Goal: Task Accomplishment & Management: Manage account settings

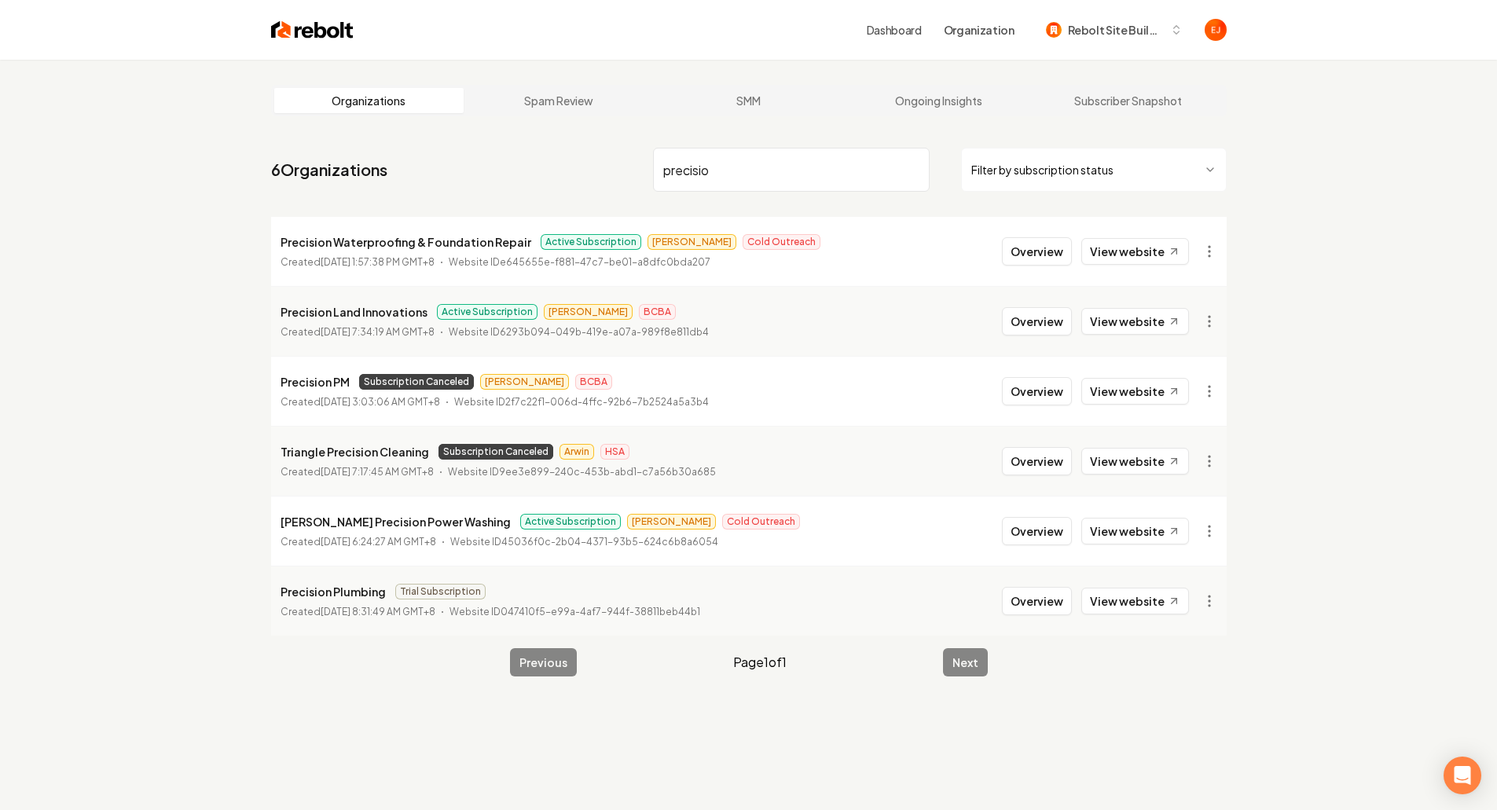
type input "precisio"
click at [1037, 325] on button "Overview" at bounding box center [1037, 321] width 70 height 28
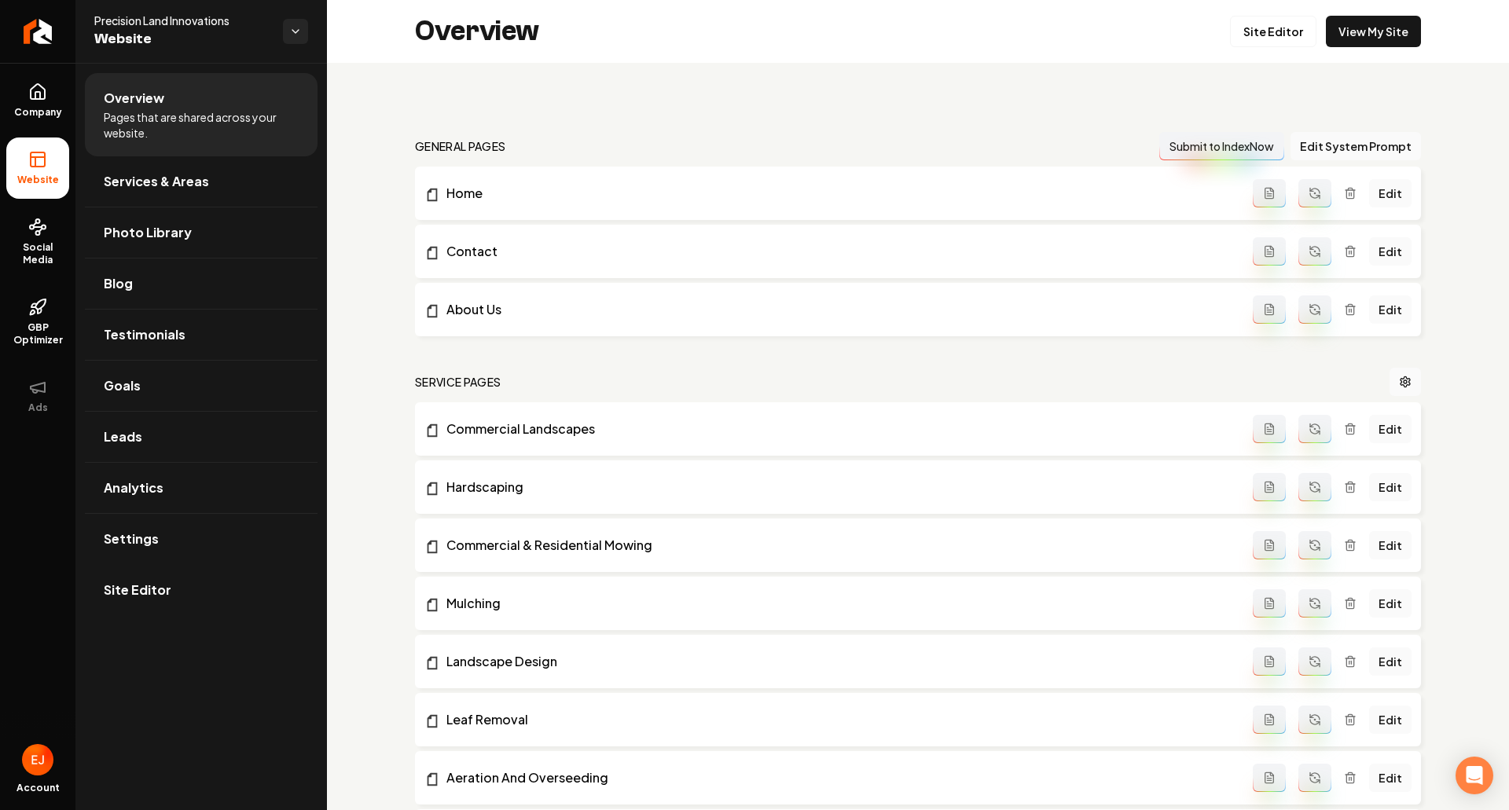
click at [202, 615] on li "Site Editor" at bounding box center [201, 590] width 233 height 51
click at [1280, 36] on link "Site Editor" at bounding box center [1273, 31] width 86 height 31
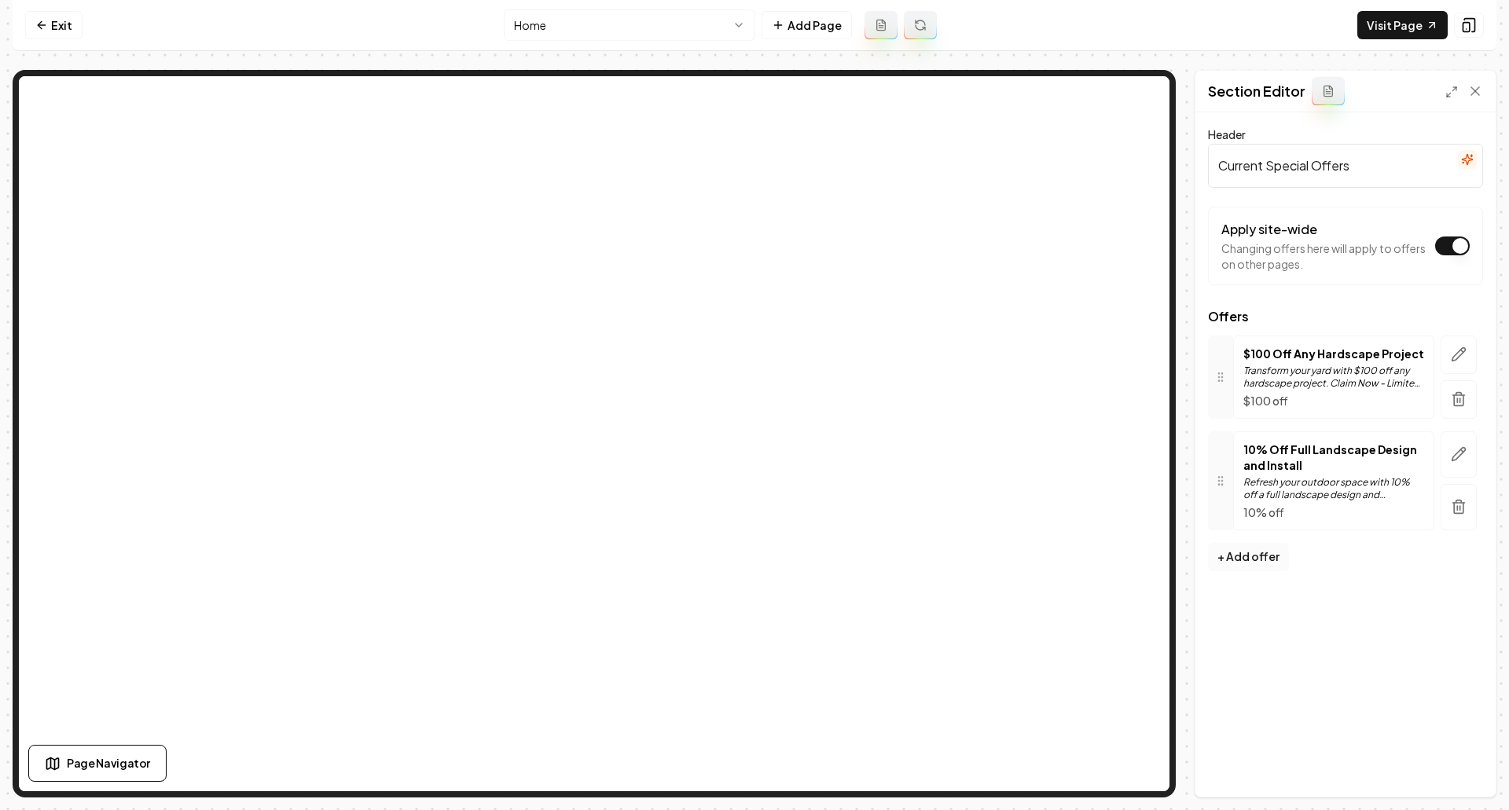
click at [1234, 560] on button "+ Add offer" at bounding box center [1248, 557] width 81 height 28
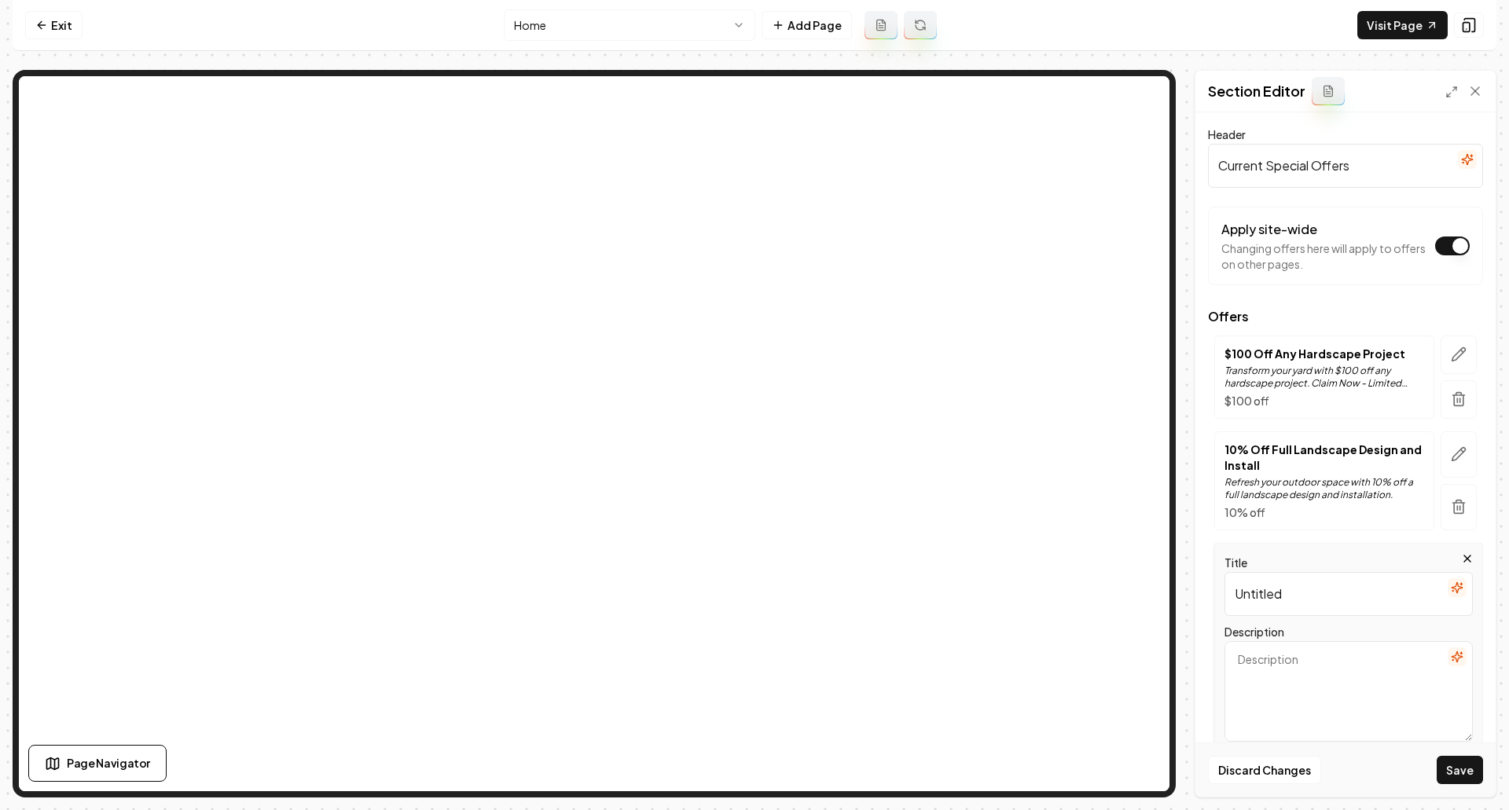
drag, startPoint x: 1299, startPoint y: 605, endPoint x: 1183, endPoint y: 596, distance: 116.7
click at [1183, 596] on div "Page Settings Section Editor Header Current Special Offers Apply site-wide Chan…" at bounding box center [755, 434] width 1484 height 728
type input "10% Discount for Aeration"
click at [1451, 659] on icon "button" at bounding box center [1457, 657] width 13 height 13
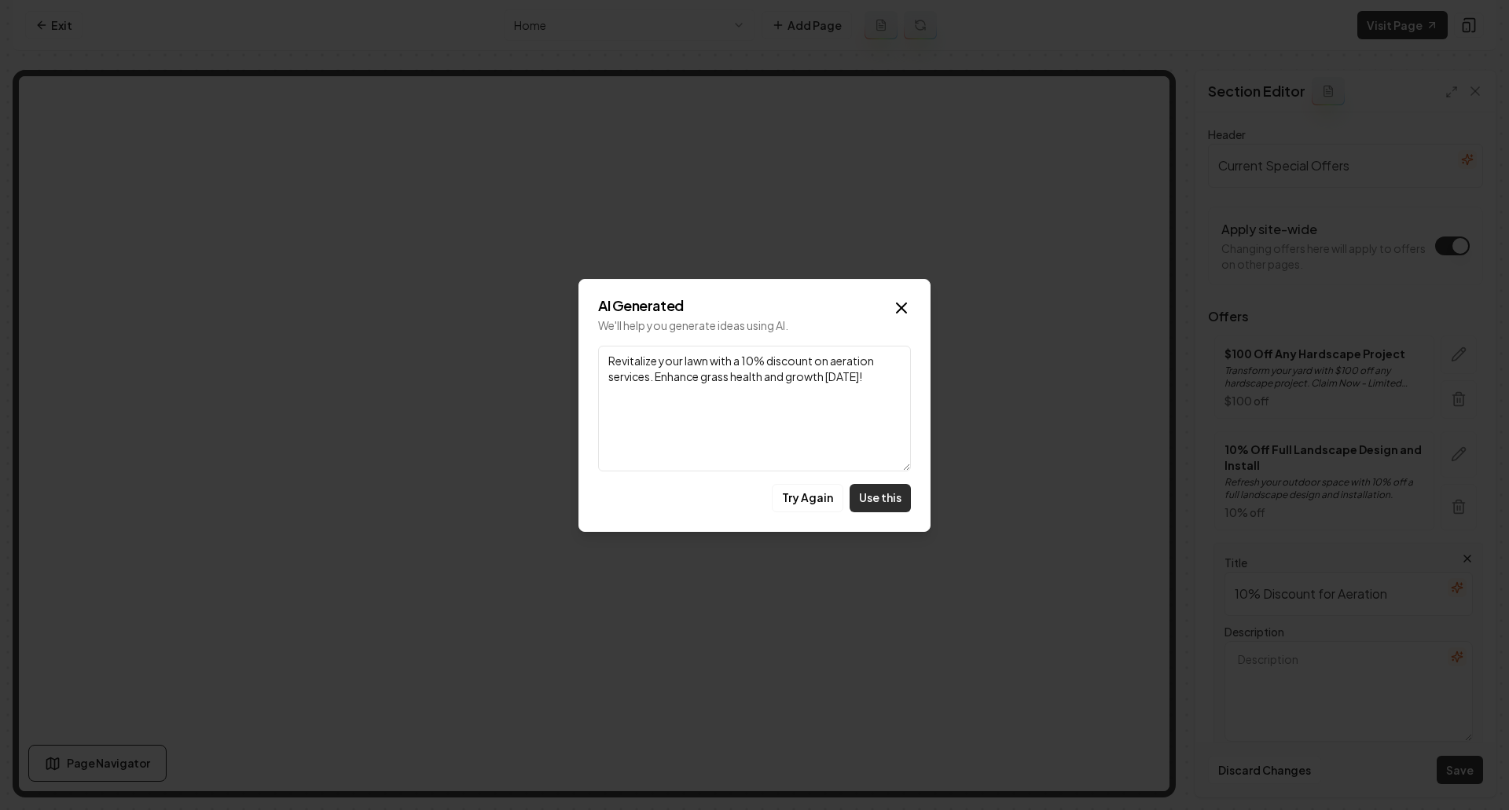
click at [896, 506] on button "Use this" at bounding box center [880, 498] width 61 height 28
type textarea "Revitalize your lawn with a 10% discount on aeration services. Enhance grass he…"
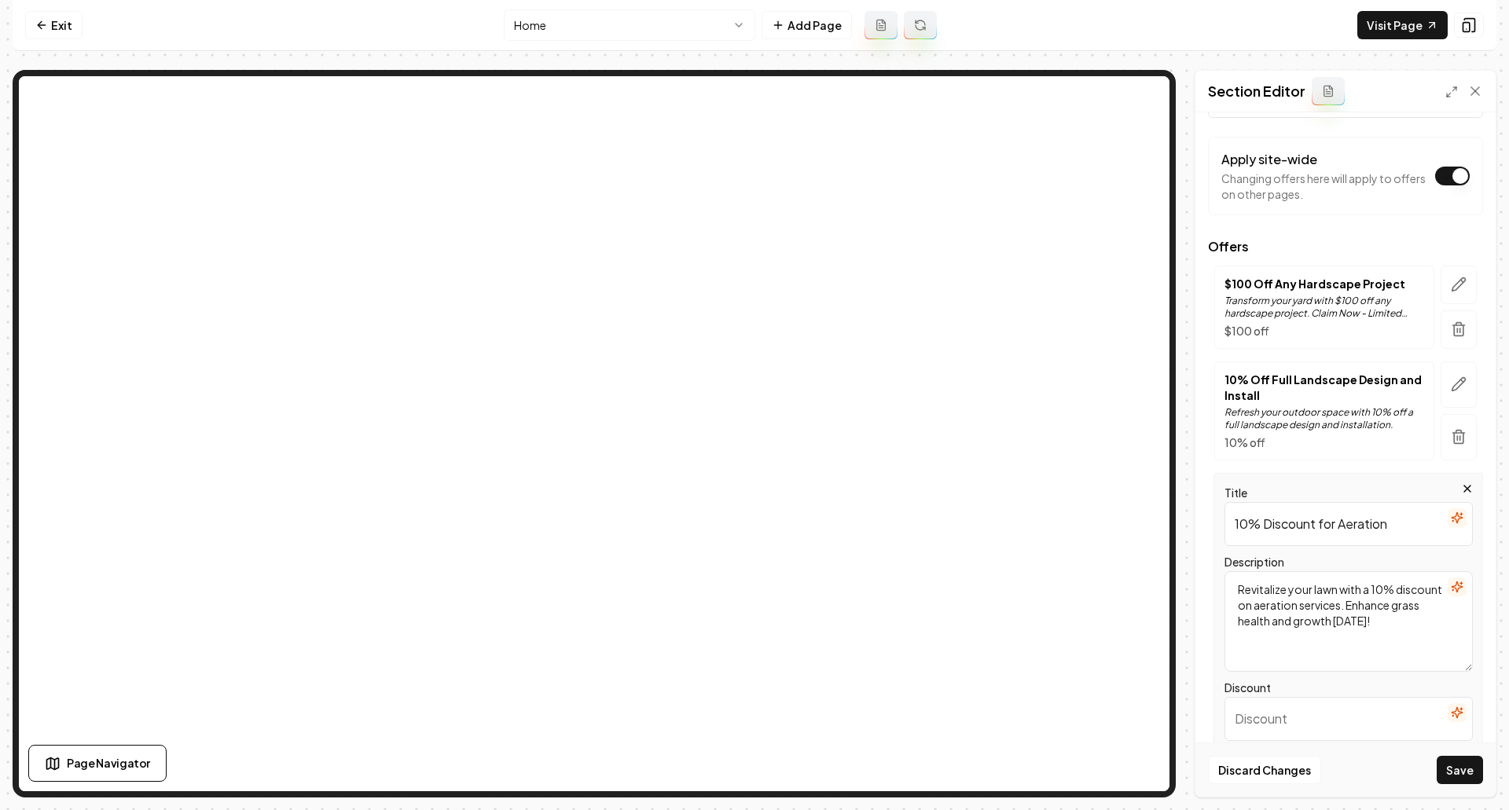
scroll to position [157, 0]
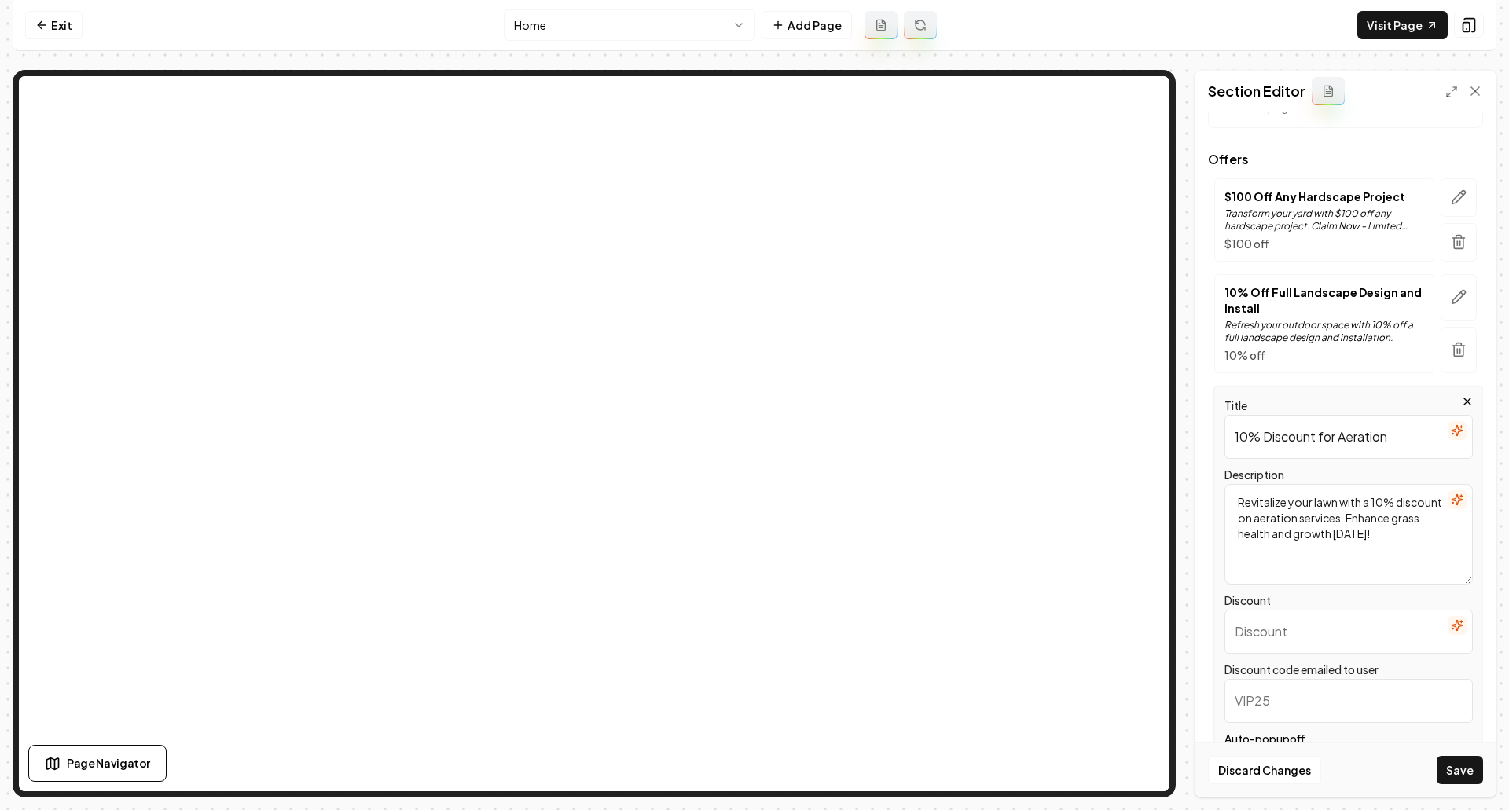
click at [1448, 506] on button "button" at bounding box center [1457, 499] width 19 height 19
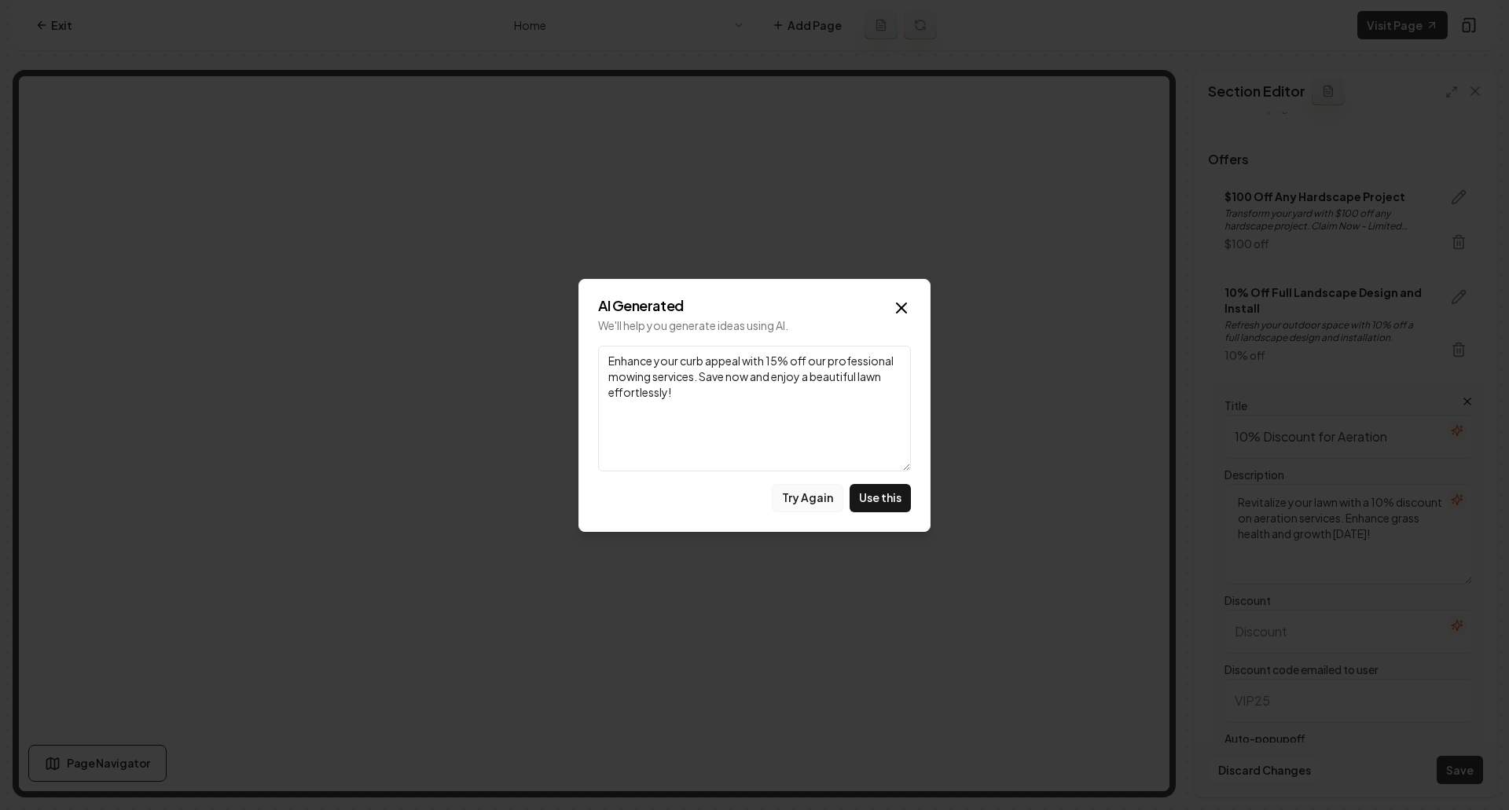
click at [809, 502] on button "Try Again" at bounding box center [808, 498] width 72 height 28
click at [809, 495] on button "Try Again" at bounding box center [808, 498] width 72 height 28
click at [808, 495] on button "Try Again" at bounding box center [808, 498] width 72 height 28
click at [905, 312] on icon "button" at bounding box center [901, 307] width 9 height 9
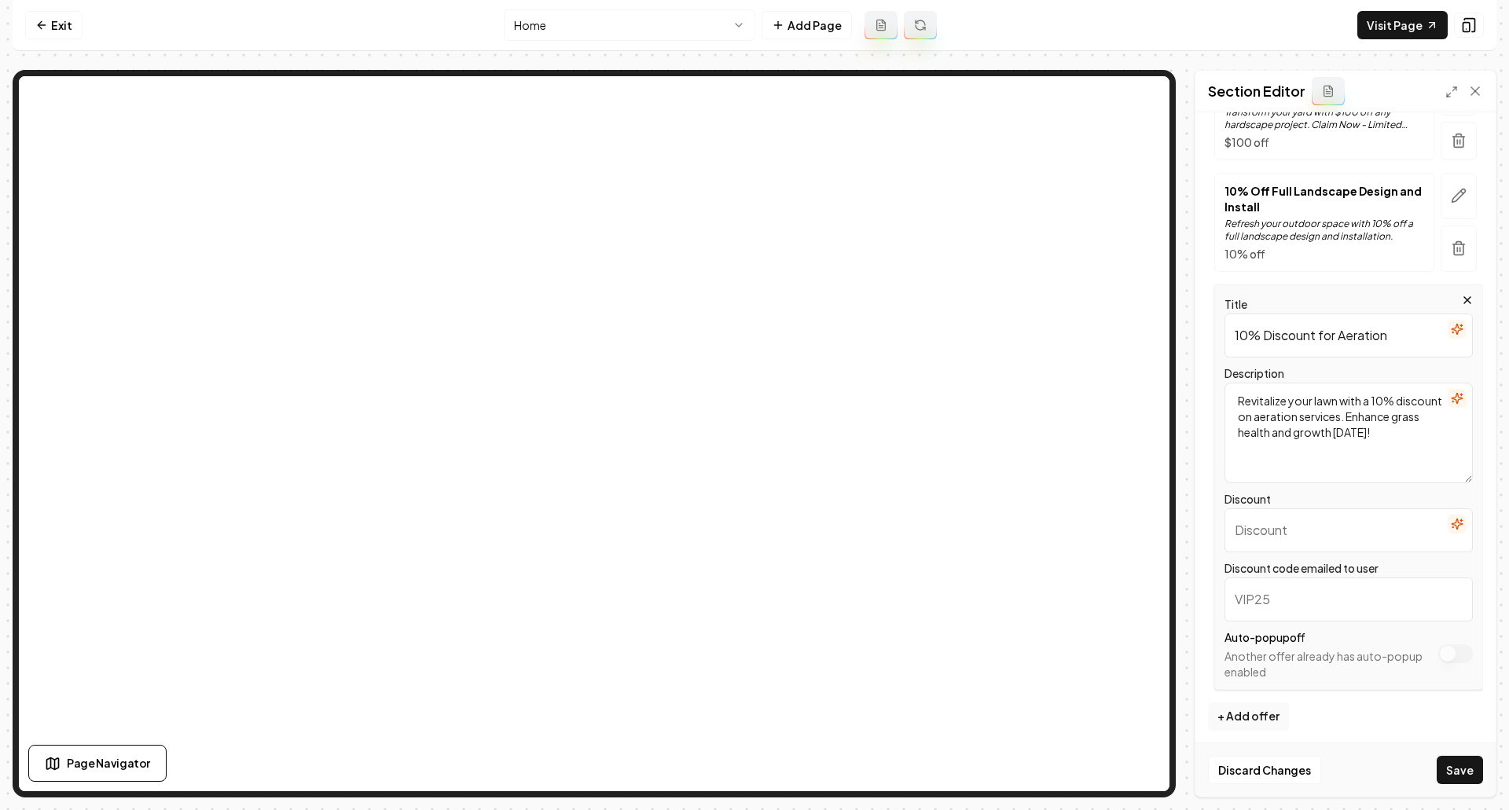
scroll to position [266, 0]
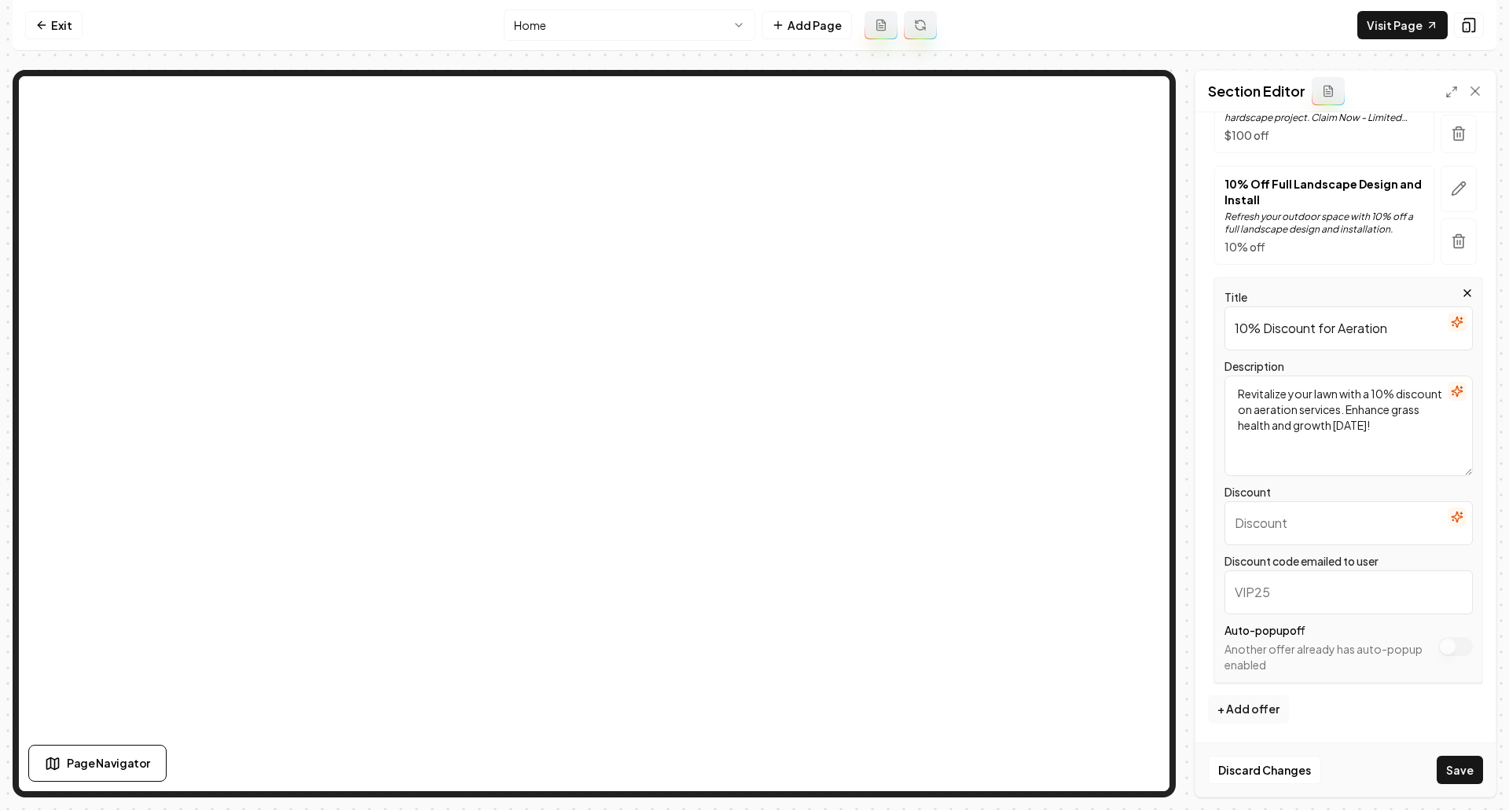
click at [1305, 523] on input "Discount" at bounding box center [1348, 523] width 248 height 44
drag, startPoint x: 1259, startPoint y: 328, endPoint x: 1172, endPoint y: 322, distance: 87.5
click at [1172, 322] on div "Page Settings Section Editor Header Current Special Offers Apply site-wide Chan…" at bounding box center [755, 434] width 1484 height 728
click at [1264, 533] on input "Discount" at bounding box center [1348, 523] width 248 height 44
paste input "10%"
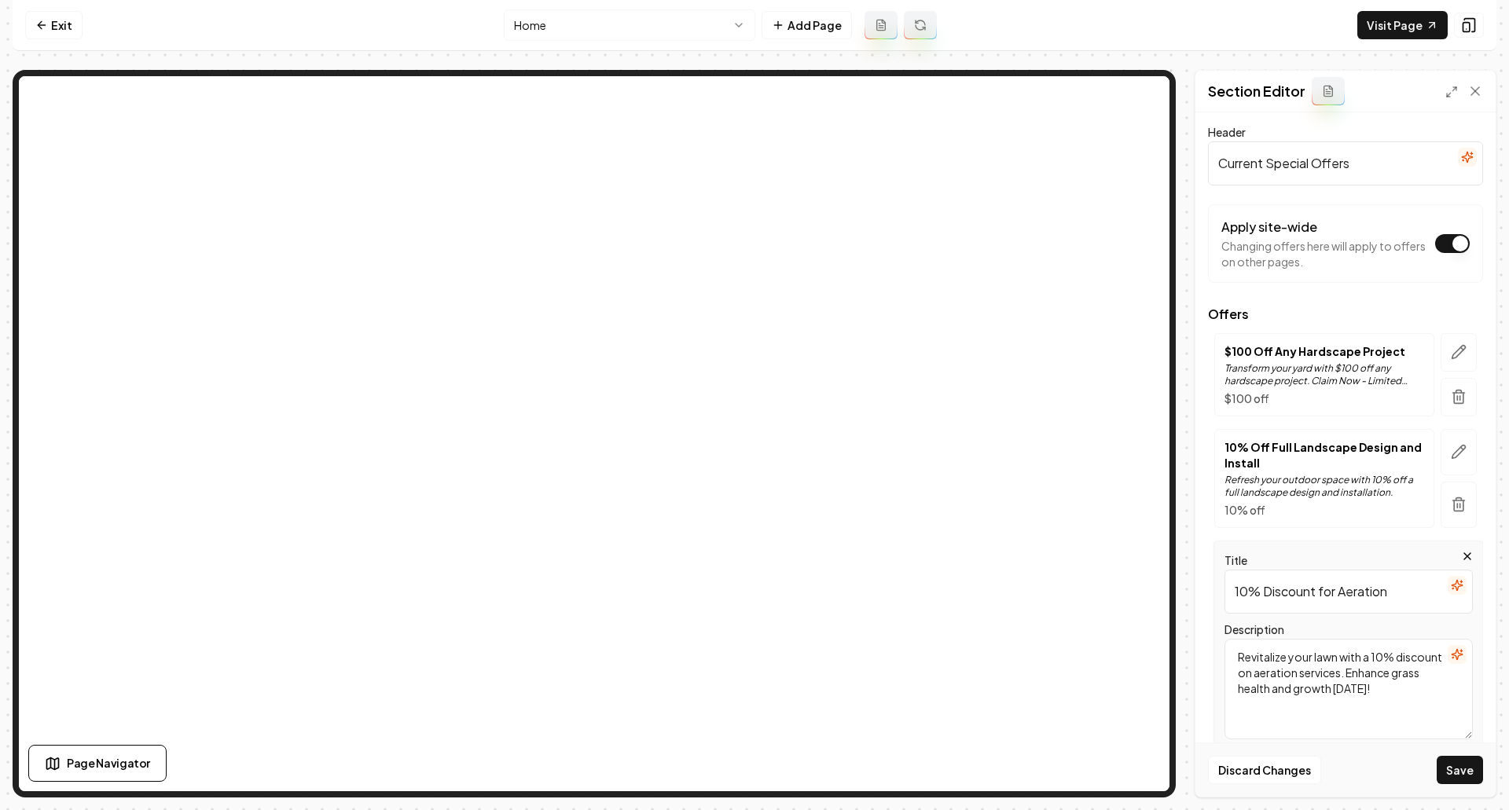
scroll to position [0, 0]
type input "10%"
click at [1451, 356] on icon "button" at bounding box center [1459, 355] width 16 height 16
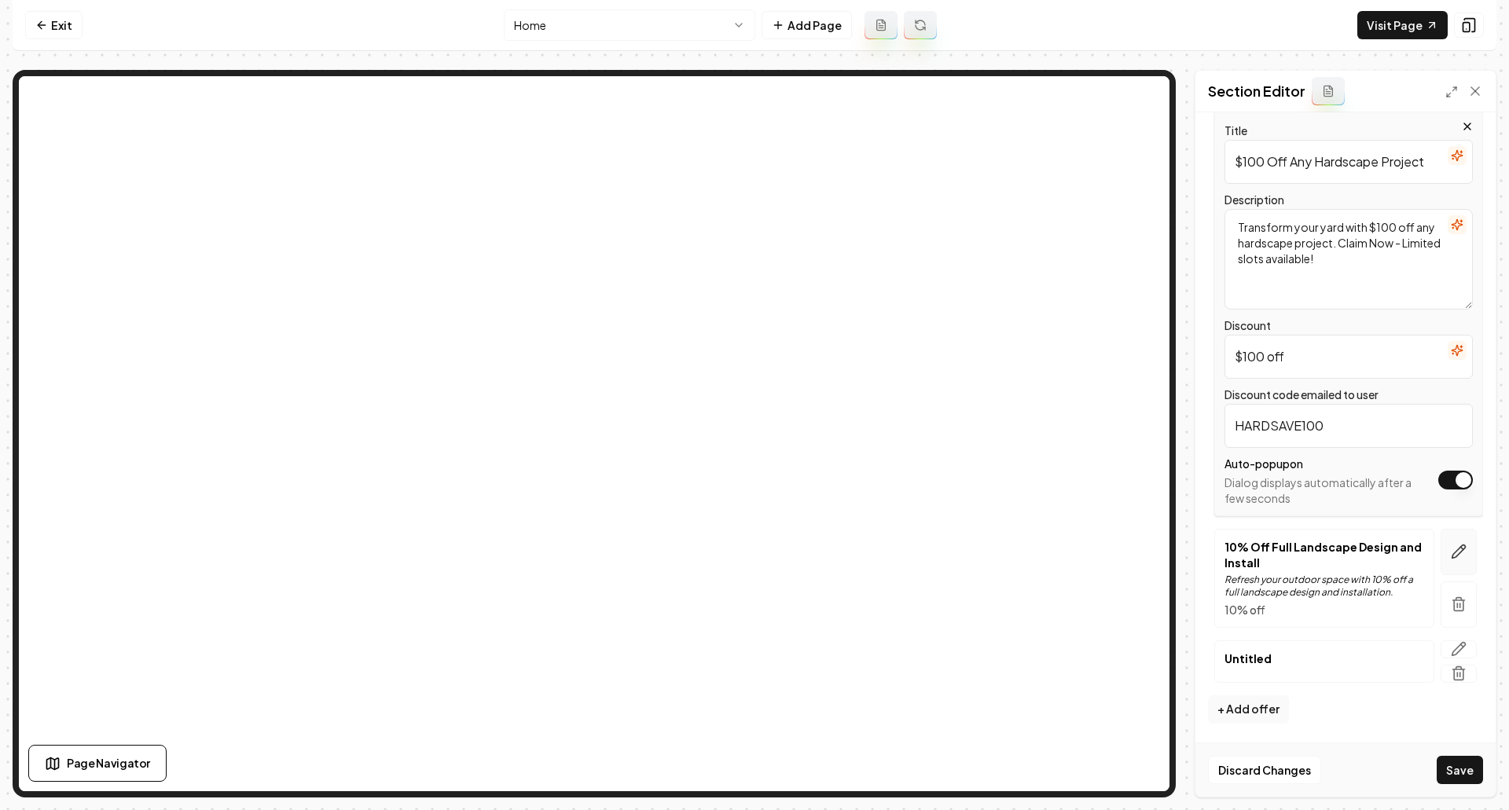
click at [1451, 549] on icon "button" at bounding box center [1459, 552] width 16 height 16
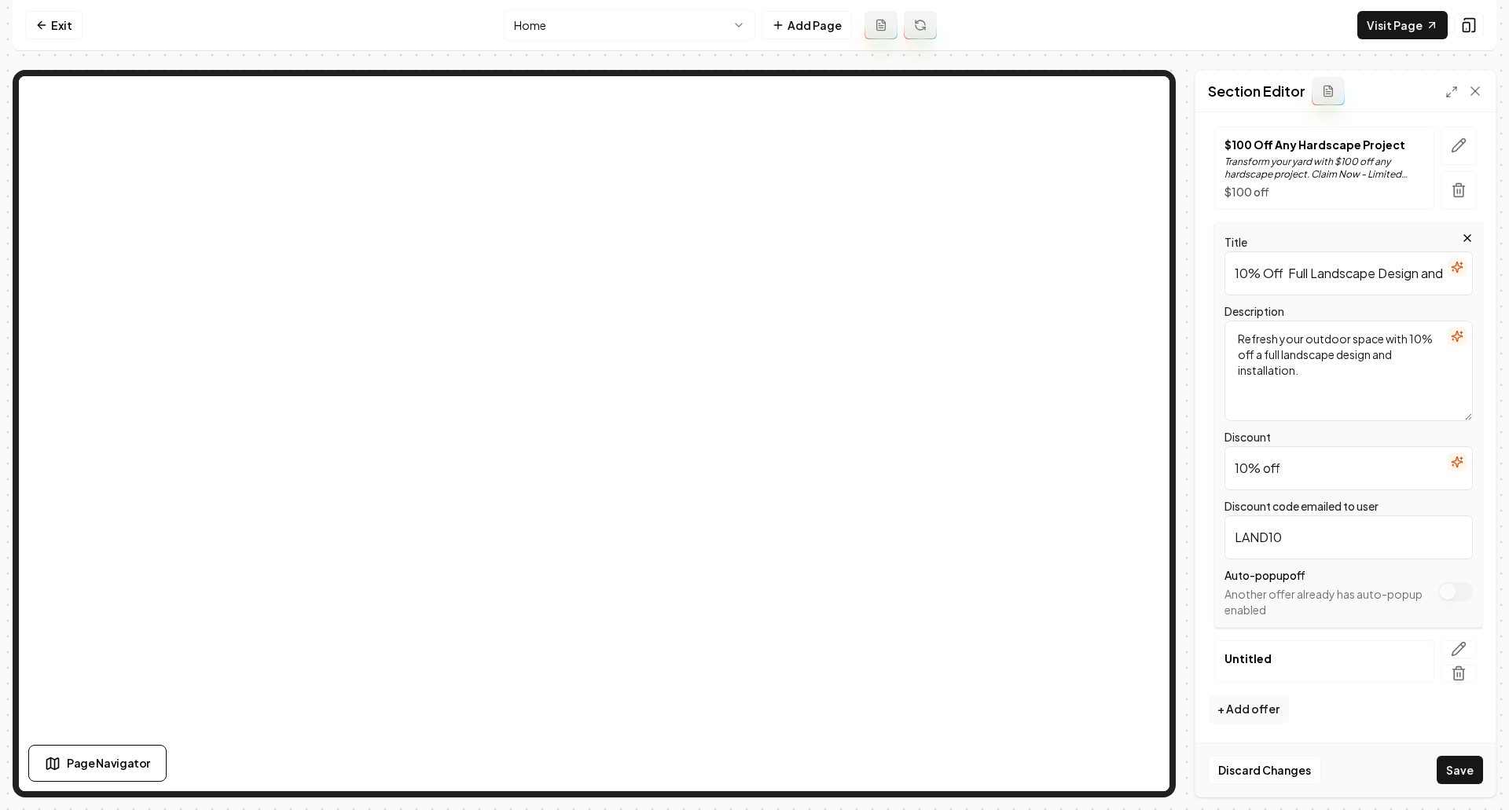
scroll to position [209, 0]
click at [1451, 644] on icon "button" at bounding box center [1459, 649] width 16 height 16
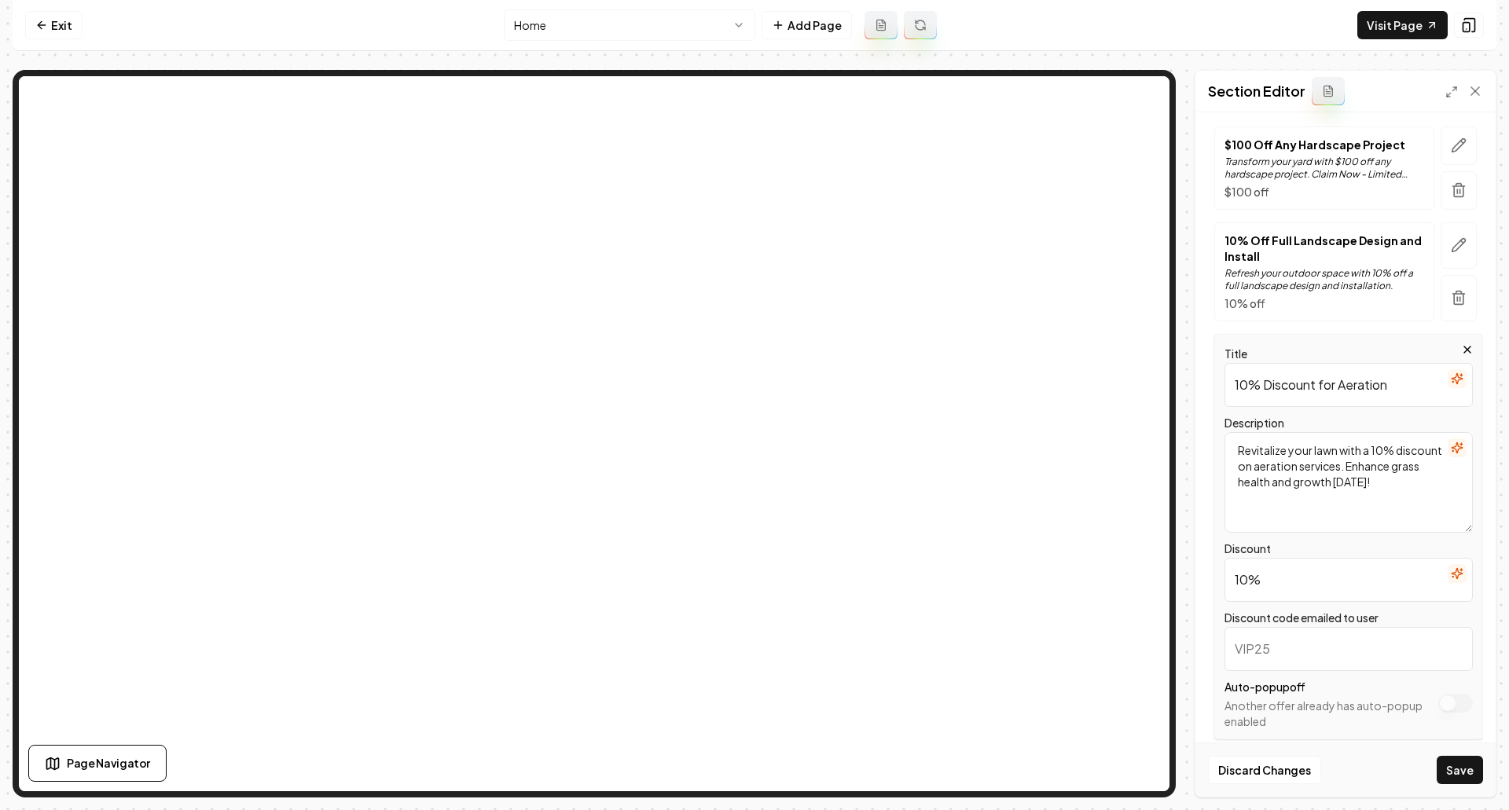
click at [1363, 655] on input "Discount code emailed to user" at bounding box center [1348, 649] width 248 height 44
type input "AERO10"
click at [1444, 769] on button "Save" at bounding box center [1460, 770] width 46 height 28
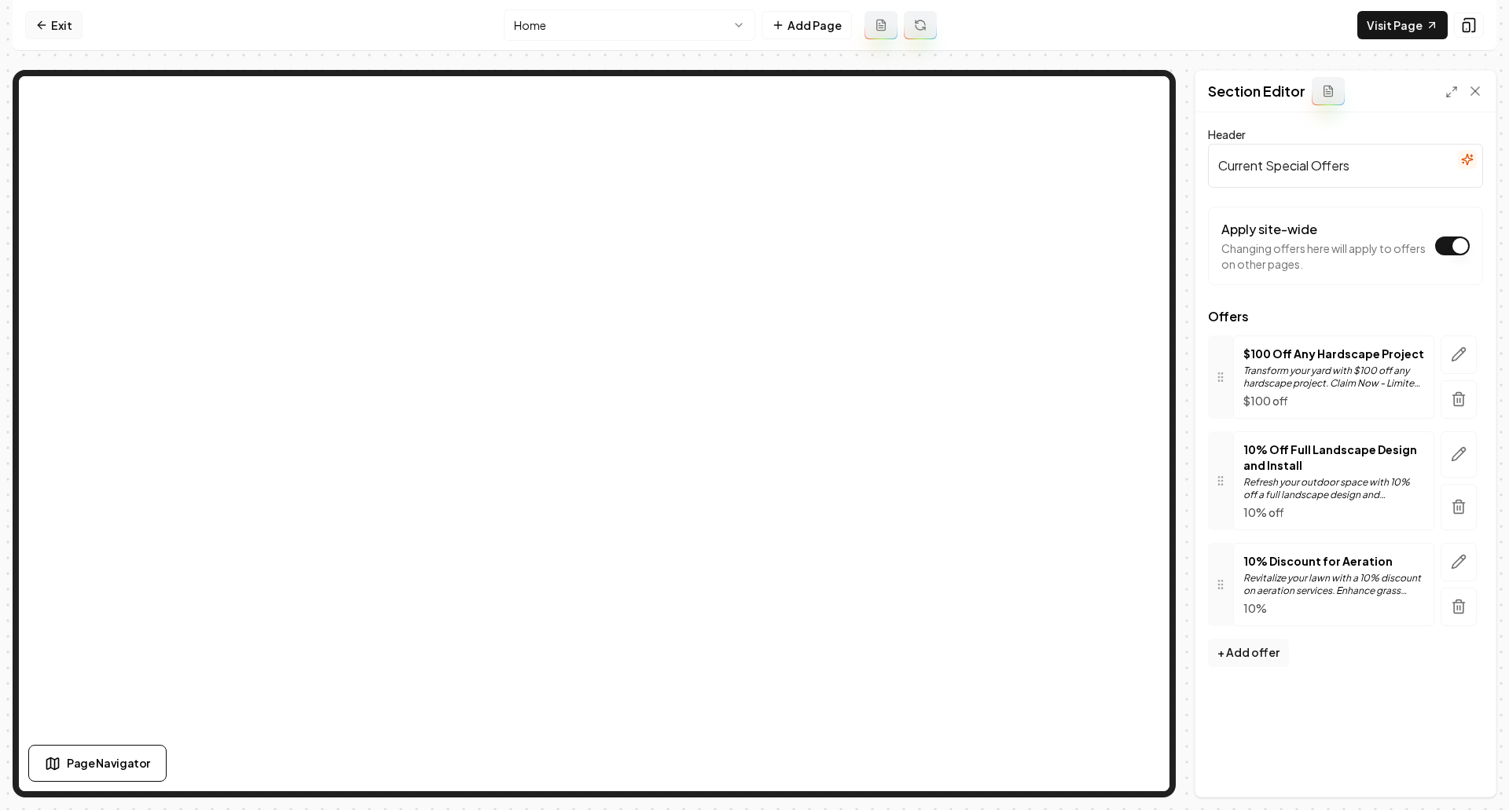
click at [58, 25] on link "Exit" at bounding box center [53, 25] width 57 height 28
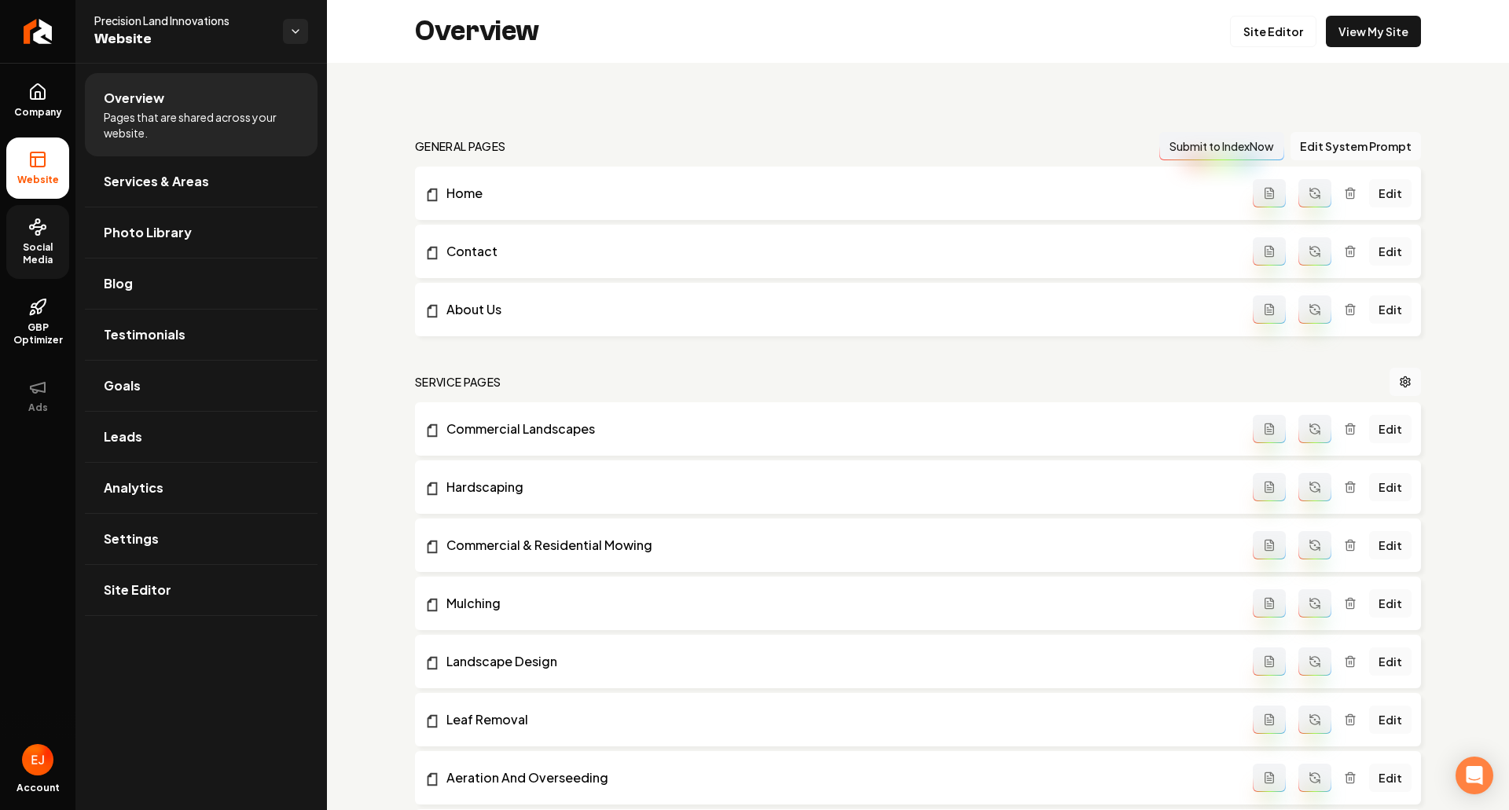
click at [42, 251] on span "Social Media" at bounding box center [37, 253] width 63 height 25
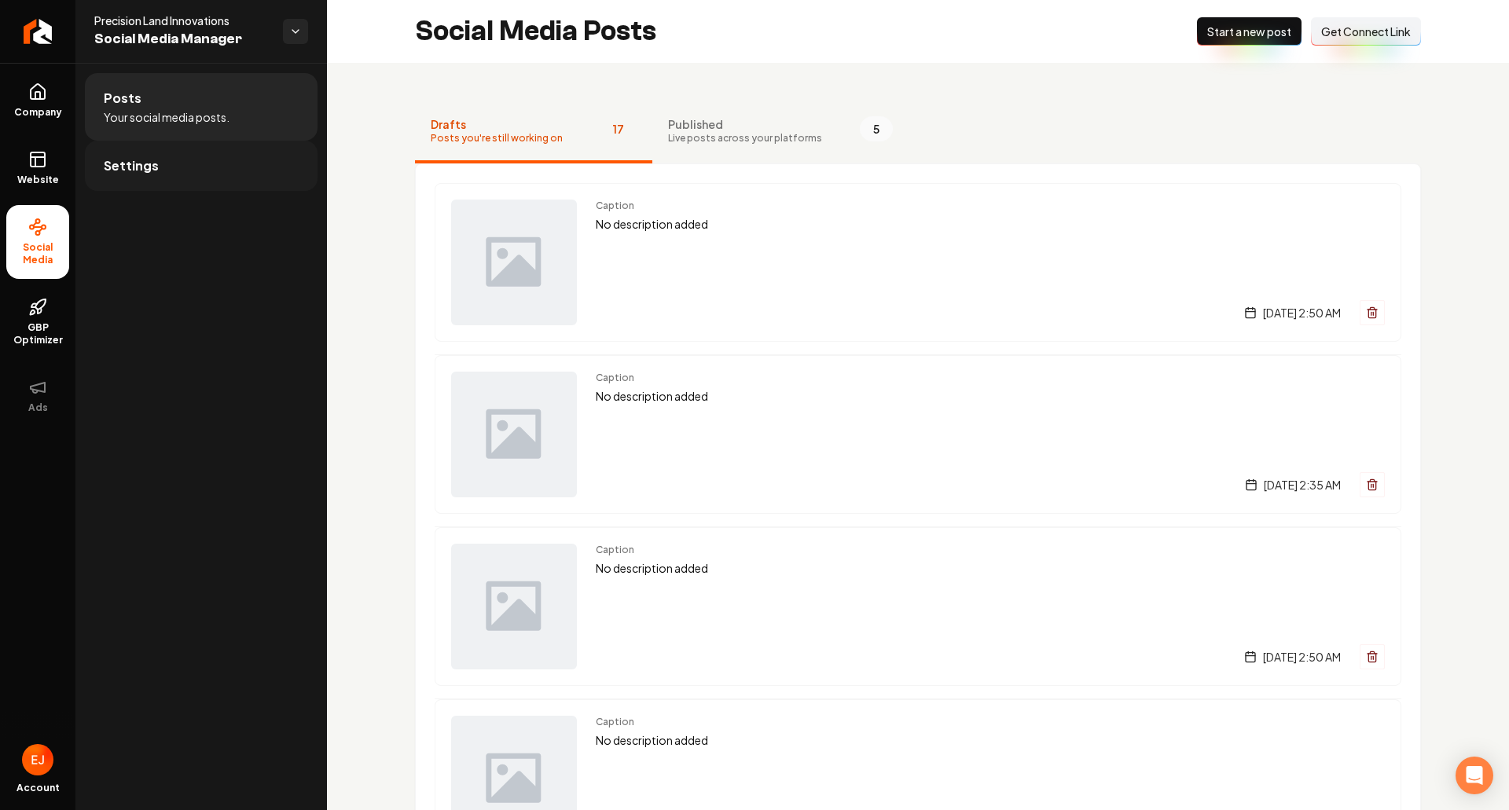
click at [185, 184] on link "Settings" at bounding box center [201, 166] width 233 height 50
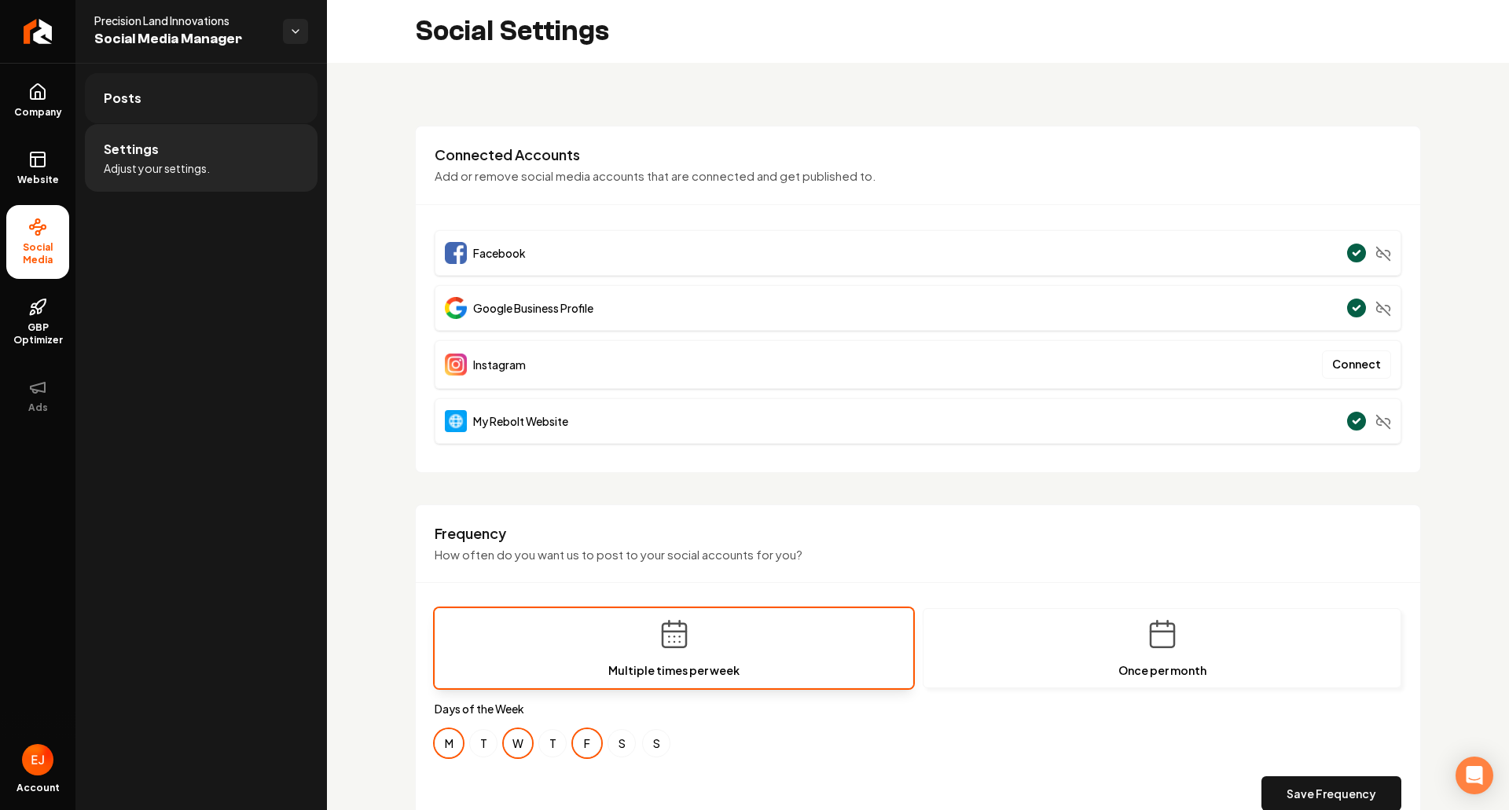
click at [212, 113] on link "Posts" at bounding box center [201, 98] width 233 height 50
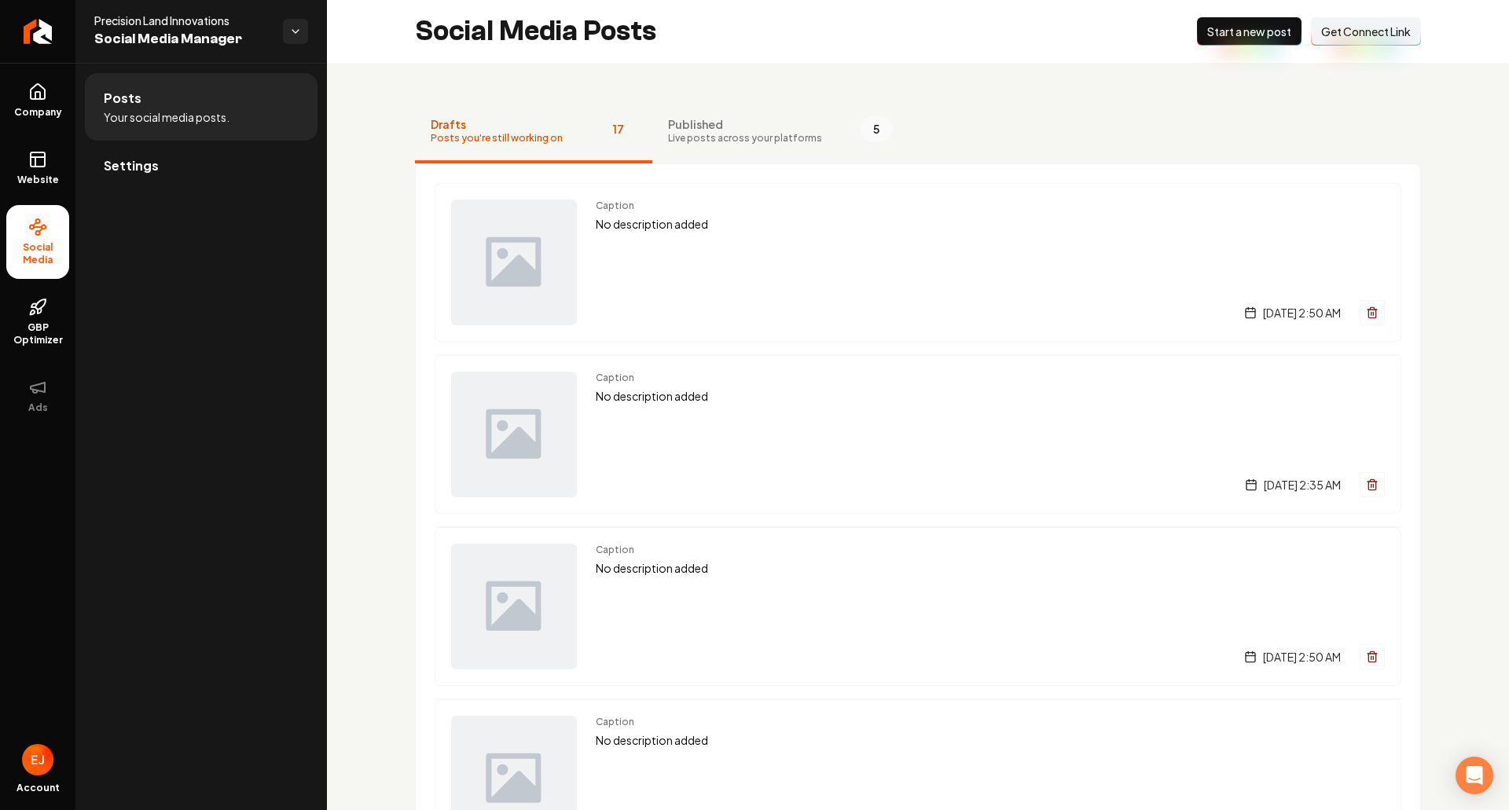
click at [1381, 28] on span "Get Connect Link" at bounding box center [1366, 32] width 90 height 16
click at [49, 35] on icon "Return to dashboard" at bounding box center [37, 31] width 25 height 25
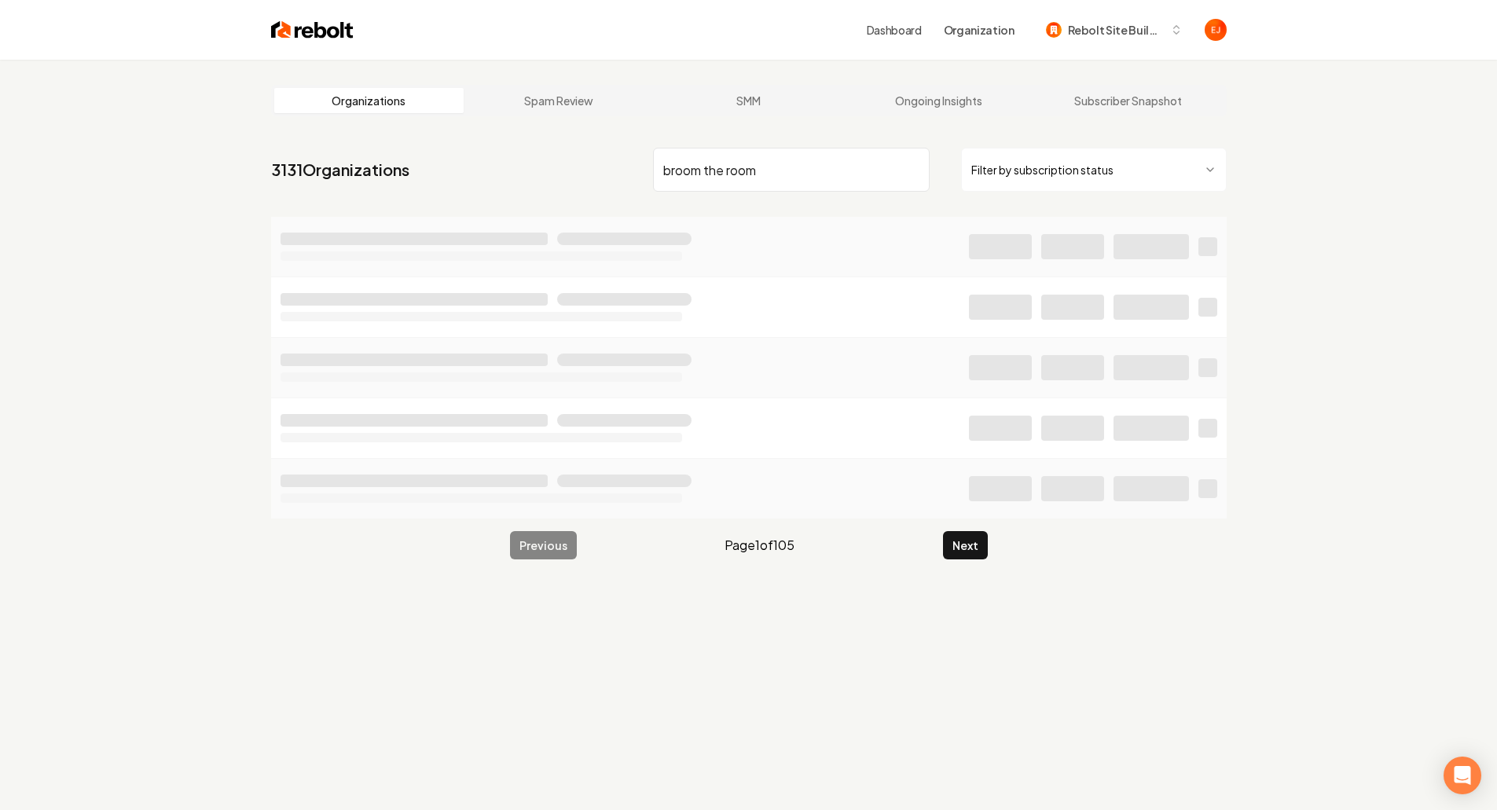
type input "broom the room"
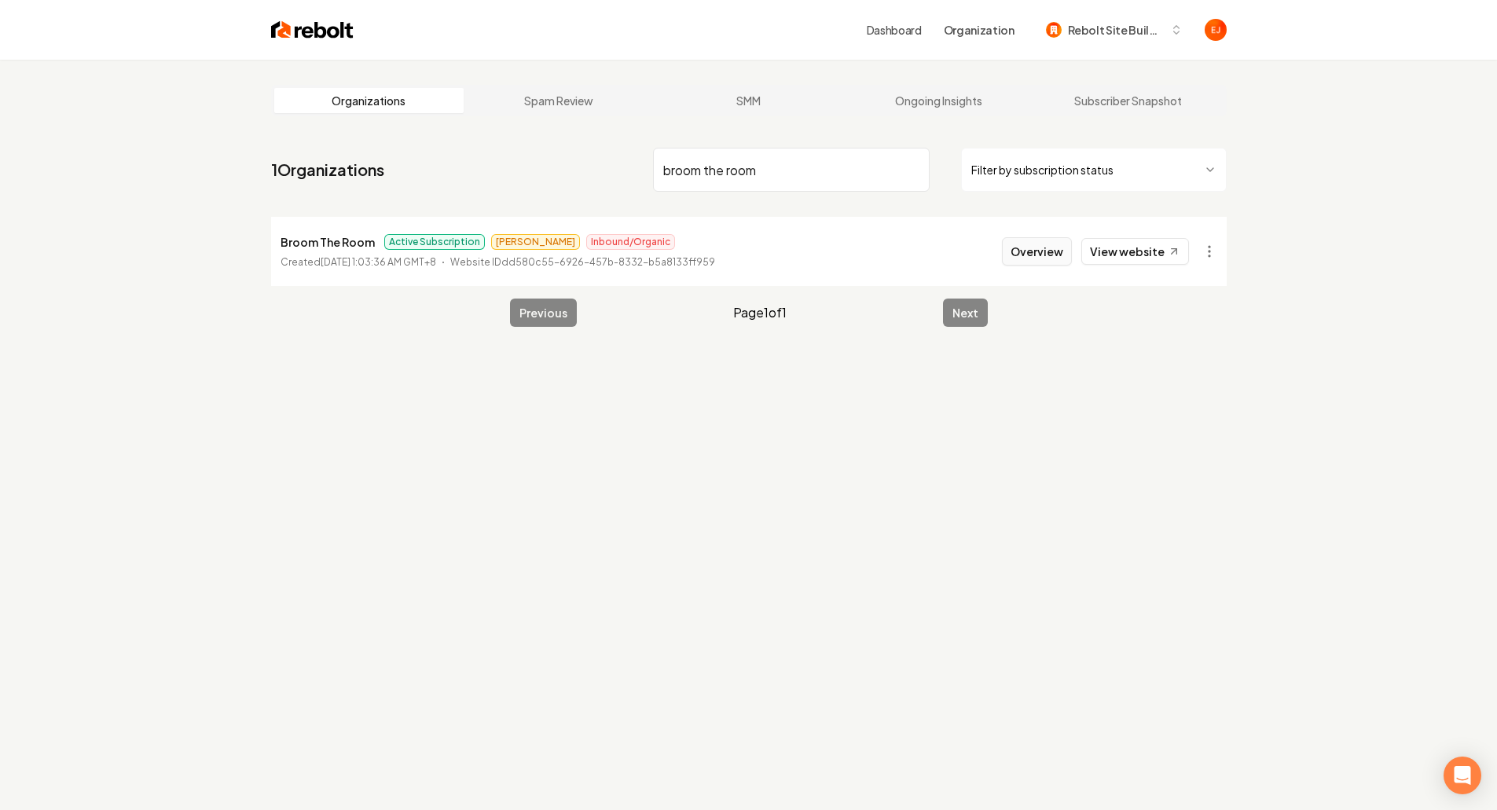
click at [1047, 265] on button "Overview" at bounding box center [1037, 251] width 70 height 28
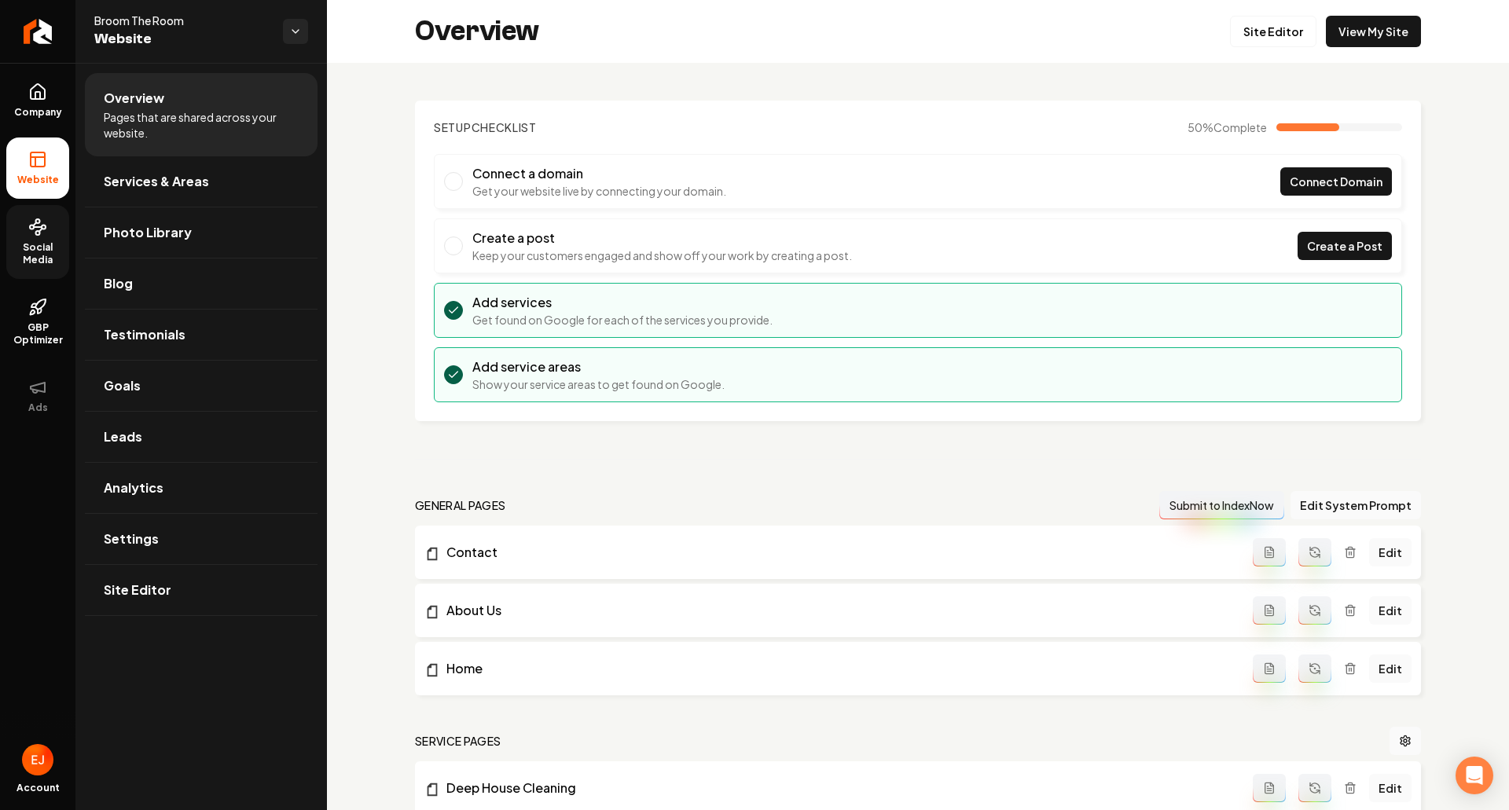
click at [44, 256] on span "Social Media" at bounding box center [37, 253] width 63 height 25
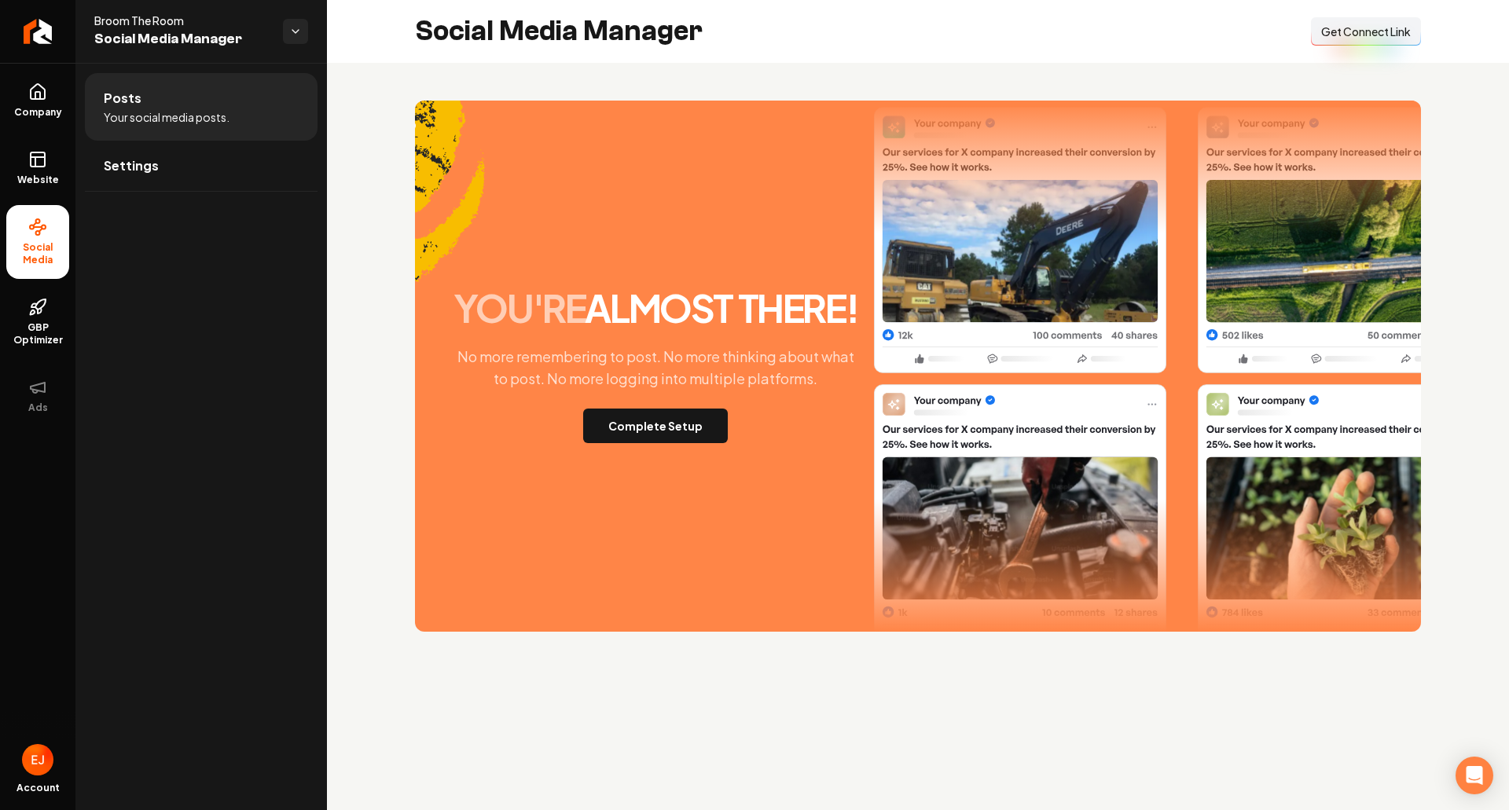
click at [1327, 35] on span "Get Connect Link" at bounding box center [1366, 32] width 90 height 16
